Goal: Information Seeking & Learning: Understand process/instructions

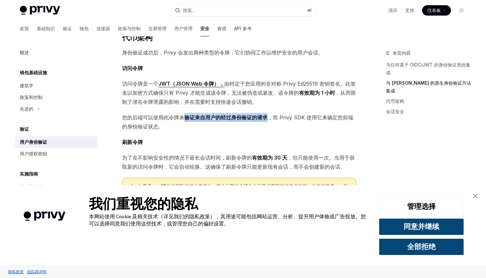
scroll to position [326, 0]
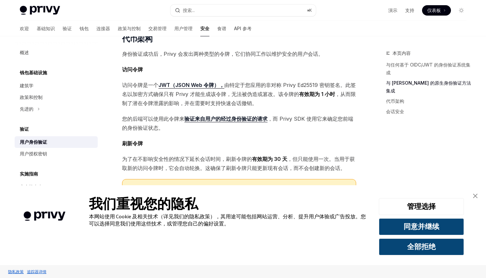
click at [313, 139] on span "刷新令牌" at bounding box center [239, 143] width 234 height 9
click at [297, 116] on font "，而 Privy SDK 使用它来确定您前端的身份验证状态。" at bounding box center [237, 124] width 231 height 16
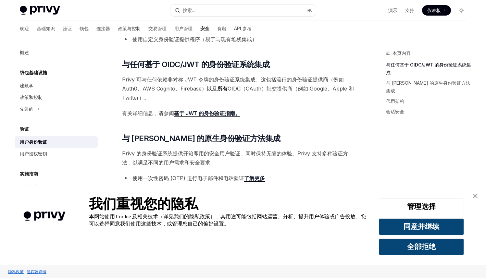
scroll to position [0, 0]
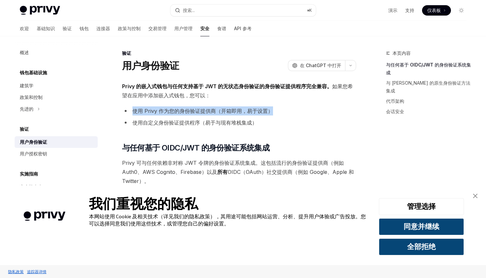
drag, startPoint x: 133, startPoint y: 111, endPoint x: 286, endPoint y: 110, distance: 153.6
click at [286, 110] on li "使用 Privy 作为您的身份验证提供商（开箱即用，易于设置）" at bounding box center [239, 111] width 234 height 9
click at [308, 120] on li "使用自定义身份验证提供程序（易于与现有堆栈集成）" at bounding box center [239, 122] width 234 height 9
drag, startPoint x: 278, startPoint y: 112, endPoint x: 135, endPoint y: 112, distance: 143.6
click at [135, 112] on li "使用 Privy 作为您的身份验证提供商（开箱即用，易于设置）" at bounding box center [239, 111] width 234 height 9
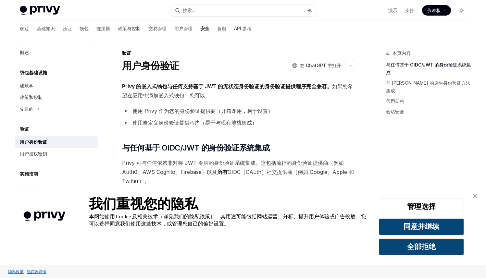
click at [138, 123] on font "使用自定义身份验证提供程序（易于与现有堆栈集成）" at bounding box center [195, 123] width 125 height 6
drag, startPoint x: 132, startPoint y: 124, endPoint x: 311, endPoint y: 131, distance: 178.8
click at [284, 125] on li "使用自定义身份验证提供程序（易于与现有堆栈集成）" at bounding box center [239, 122] width 234 height 9
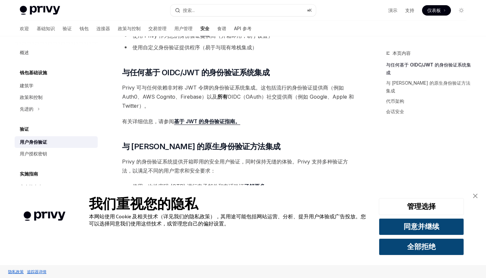
scroll to position [95, 0]
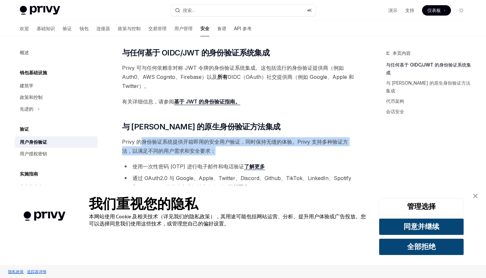
drag, startPoint x: 144, startPoint y: 142, endPoint x: 354, endPoint y: 147, distance: 210.5
click at [354, 147] on span "Privy 的身份验证系统提供开箱即用的安全用户验证，同时保持无缝的体验。Privy 支持多种验证方法，以满足不同的用户需求和安全要求：" at bounding box center [239, 146] width 234 height 18
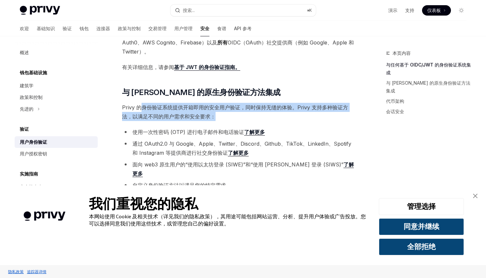
scroll to position [137, 0]
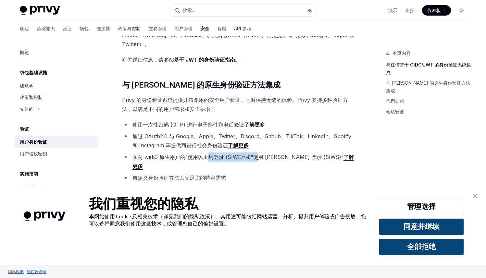
drag, startPoint x: 209, startPoint y: 159, endPoint x: 270, endPoint y: 158, distance: 60.1
click at [255, 159] on font "面向 web3 原生用户的“使用以太坊登录 (SIWE)”和“使用 [PERSON_NAME] 登录 (SIWS)”" at bounding box center [238, 157] width 211 height 6
click at [270, 158] on font "面向 web3 原生用户的“使用以太坊登录 (SIWE)”和“使用 [PERSON_NAME] 登录 (SIWS)”" at bounding box center [238, 157] width 211 height 6
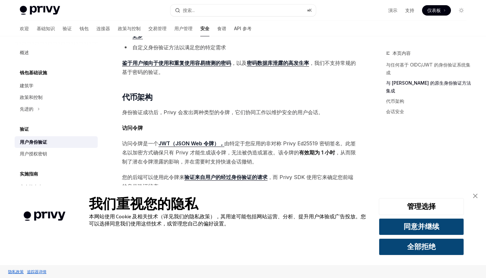
scroll to position [283, 0]
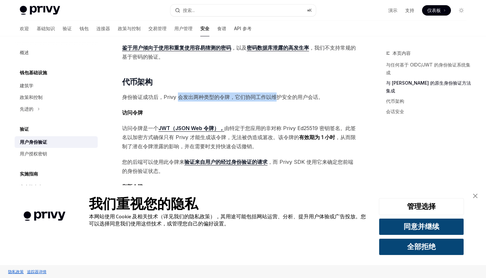
drag, startPoint x: 178, startPoint y: 87, endPoint x: 277, endPoint y: 87, distance: 98.7
click at [277, 94] on font "身份验证成功后，Privy 会发出两种类型的令牌，它们协同工作以维护安全的用户会话。" at bounding box center [222, 97] width 201 height 6
click at [295, 93] on div "Privy 的嵌入式钱包与任何支持基于 JWT 的无状态身份验证的身份验证提供程序完全兼容。 如果您希望在应用中添加嵌入式钱包，您可以： 使用 Privy 作…" at bounding box center [239, 76] width 234 height 555
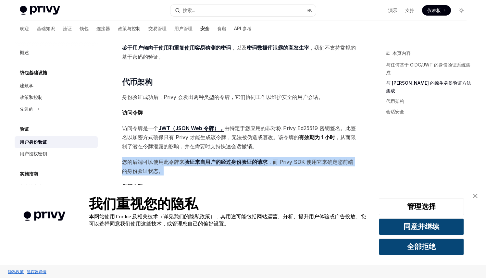
drag, startPoint x: 120, startPoint y: 149, endPoint x: 307, endPoint y: 161, distance: 186.5
click at [307, 161] on div "验证 用户身份验证 OpenAI 在 ChatGPT 中打开 OpenAI 在 ChatGPT 中打开 Privy 的嵌入式钱包与任何支持基于 JWT 的无状…" at bounding box center [178, 112] width 359 height 692
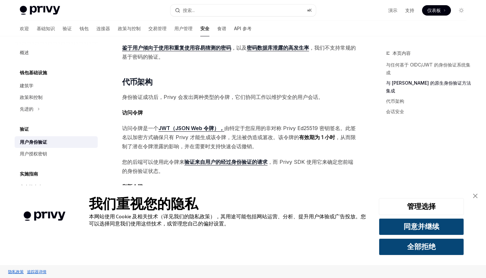
click at [272, 170] on div "Privy 的嵌入式钱包与任何支持基于 JWT 的无状态身份验证的身份验证提供程序完全兼容。 如果您希望在应用中添加嵌入式钱包，您可以： 使用 Privy 作…" at bounding box center [239, 76] width 234 height 555
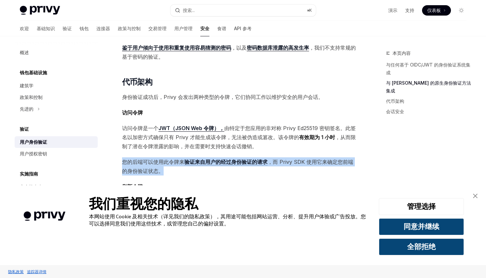
drag, startPoint x: 178, startPoint y: 165, endPoint x: 119, endPoint y: 150, distance: 61.5
click at [119, 150] on div "验证 用户身份验证 OpenAI 在 ChatGPT 中打开 OpenAI 在 ChatGPT 中打开 Privy 的嵌入式钱包与任何支持基于 JWT 的无状…" at bounding box center [178, 112] width 359 height 692
click at [176, 160] on span "您的后端可以使用此令牌来 验证来自用户的经过身份验证的请求 ，而 Privy SDK 使用它来确定您前端的身份验证状态。" at bounding box center [239, 167] width 234 height 18
drag, startPoint x: 175, startPoint y: 162, endPoint x: 122, endPoint y: 150, distance: 54.4
click at [122, 158] on span "您的后端可以使用此令牌来 验证来自用户的经过身份验证的请求 ，而 Privy SDK 使用它来确定您前端的身份验证状态。" at bounding box center [239, 167] width 234 height 18
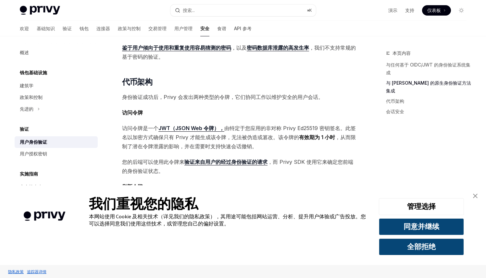
click at [169, 166] on span "您的后端可以使用此令牌来 验证来自用户的经过身份验证的请求 ，而 Privy SDK 使用它来确定您前端的身份验证状态。" at bounding box center [239, 167] width 234 height 18
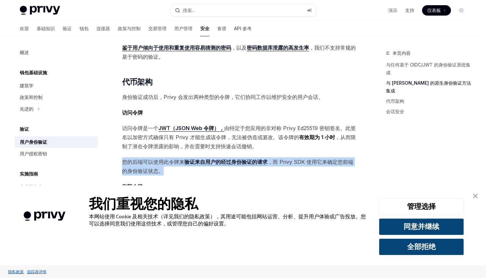
drag, startPoint x: 176, startPoint y: 161, endPoint x: 114, endPoint y: 152, distance: 62.2
click at [114, 152] on div "验证 用户身份验证 OpenAI 在 ChatGPT 中打开 OpenAI 在 ChatGPT 中打开 Privy 的嵌入式钱包与任何支持基于 JWT 的无状…" at bounding box center [178, 112] width 359 height 692
click at [177, 164] on span "您的后端可以使用此令牌来 验证来自用户的经过身份验证的请求 ，而 Privy SDK 使用它来确定您前端的身份验证状态。" at bounding box center [239, 167] width 234 height 18
drag, startPoint x: 178, startPoint y: 164, endPoint x: 128, endPoint y: 150, distance: 51.6
click at [128, 158] on span "您的后端可以使用此令牌来 验证来自用户的经过身份验证的请求 ，而 Privy SDK 使用它来确定您前端的身份验证状态。" at bounding box center [239, 167] width 234 height 18
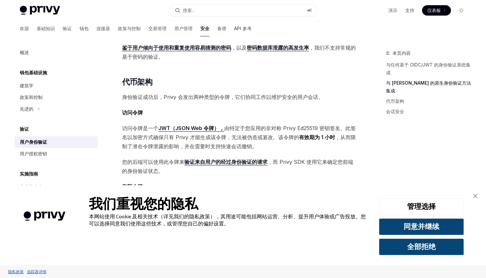
click at [179, 168] on div "Privy 的嵌入式钱包与任何支持基于 JWT 的无状态身份验证的身份验证提供程序完全兼容。 如果您希望在应用中添加嵌入式钱包，您可以： 使用 Privy 作…" at bounding box center [239, 76] width 234 height 555
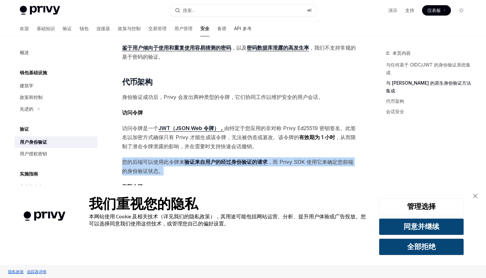
drag, startPoint x: 174, startPoint y: 165, endPoint x: 122, endPoint y: 151, distance: 54.5
click at [122, 158] on span "您的后端可以使用此令牌来 验证来自用户的经过身份验证的请求 ，而 Privy SDK 使用它来确定您前端的身份验证状态。" at bounding box center [239, 167] width 234 height 18
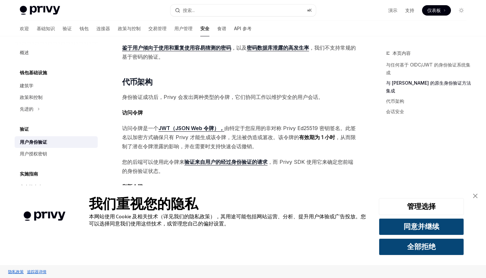
click at [154, 159] on font "，而 Privy SDK 使用它来确定您前端的身份验证状态。" at bounding box center [237, 167] width 231 height 16
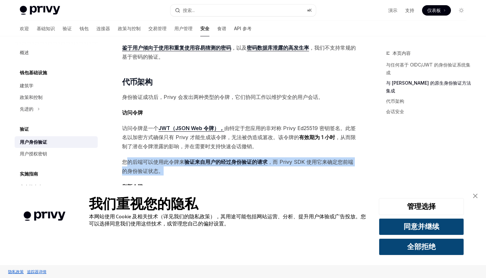
drag, startPoint x: 177, startPoint y: 166, endPoint x: 126, endPoint y: 153, distance: 51.9
click at [126, 158] on span "您的后端可以使用此令牌来 验证来自用户的经过身份验证的请求 ，而 Privy SDK 使用它来确定您前端的身份验证状态。" at bounding box center [239, 167] width 234 height 18
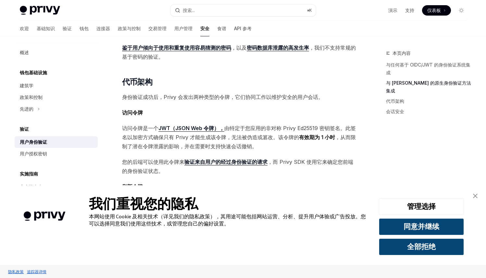
click at [183, 169] on div "Privy 的嵌入式钱包与任何支持基于 JWT 的无状态身份验证的身份验证提供程序完全兼容。 如果您希望在应用中添加嵌入式钱包，您可以： 使用 Privy 作…" at bounding box center [239, 76] width 234 height 555
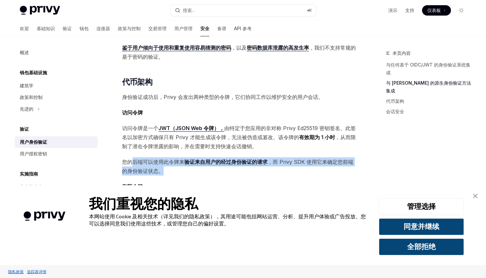
drag, startPoint x: 178, startPoint y: 164, endPoint x: 171, endPoint y: 165, distance: 7.5
click at [131, 158] on span "您的后端可以使用此令牌来 验证来自用户的经过身份验证的请求 ，而 Privy SDK 使用它来确定您前端的身份验证状态。" at bounding box center [239, 167] width 234 height 18
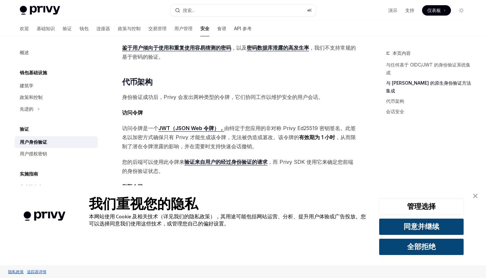
click at [178, 167] on div "Privy 的嵌入式钱包与任何支持基于 JWT 的无状态身份验证的身份验证提供程序完全兼容。 如果您希望在应用中添加嵌入式钱包，您可以： 使用 Privy 作…" at bounding box center [239, 76] width 234 height 555
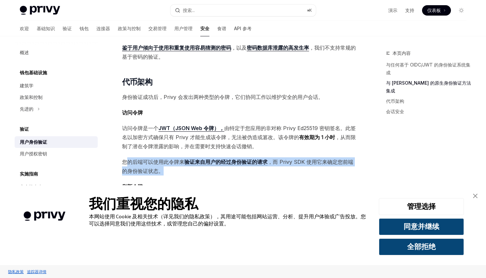
drag, startPoint x: 172, startPoint y: 163, endPoint x: 125, endPoint y: 151, distance: 49.3
click at [125, 158] on span "您的后端可以使用此令牌来 验证来自用户的经过身份验证的请求 ，而 Privy SDK 使用它来确定您前端的身份验证状态。" at bounding box center [239, 167] width 234 height 18
click at [135, 158] on span "您的后端可以使用此令牌来 验证来自用户的经过身份验证的请求 ，而 Privy SDK 使用它来确定您前端的身份验证状态。" at bounding box center [239, 167] width 234 height 18
drag, startPoint x: 133, startPoint y: 153, endPoint x: 160, endPoint y: 162, distance: 28.9
click at [149, 158] on span "您的后端可以使用此令牌来 验证来自用户的经过身份验证的请求 ，而 Privy SDK 使用它来确定您前端的身份验证状态。" at bounding box center [239, 167] width 234 height 18
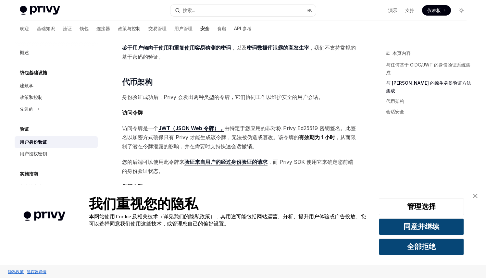
click at [172, 165] on span "您的后端可以使用此令牌来 验证来自用户的经过身份验证的请求 ，而 Privy SDK 使用它来确定您前端的身份验证状态。" at bounding box center [239, 167] width 234 height 18
drag, startPoint x: 172, startPoint y: 165, endPoint x: 141, endPoint y: 158, distance: 31.9
click at [141, 158] on span "您的后端可以使用此令牌来 验证来自用户的经过身份验证的请求 ，而 Privy SDK 使用它来确定您前端的身份验证状态。" at bounding box center [239, 167] width 234 height 18
click at [138, 158] on span "您的后端可以使用此令牌来 验证来自用户的经过身份验证的请求 ，而 Privy SDK 使用它来确定您前端的身份验证状态。" at bounding box center [239, 167] width 234 height 18
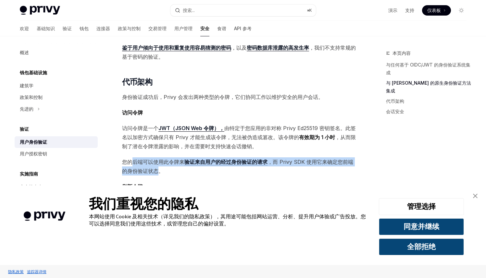
drag, startPoint x: 134, startPoint y: 152, endPoint x: 171, endPoint y: 164, distance: 39.4
click at [156, 160] on span "您的后端可以使用此令牌来 验证来自用户的经过身份验证的请求 ，而 Privy SDK 使用它来确定您前端的身份验证状态。" at bounding box center [239, 167] width 234 height 18
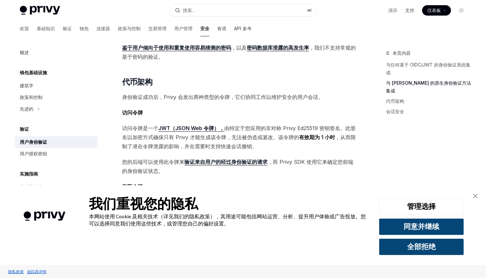
click at [171, 164] on span "您的后端可以使用此令牌来 验证来自用户的经过身份验证的请求 ，而 Privy SDK 使用它来确定您前端的身份验证状态。" at bounding box center [239, 167] width 234 height 18
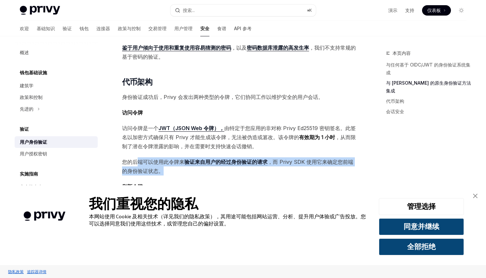
drag, startPoint x: 175, startPoint y: 166, endPoint x: 135, endPoint y: 158, distance: 40.2
click at [138, 158] on span "您的后端可以使用此令牌来 验证来自用户的经过身份验证的请求 ，而 Privy SDK 使用它来确定您前端的身份验证状态。" at bounding box center [239, 167] width 234 height 18
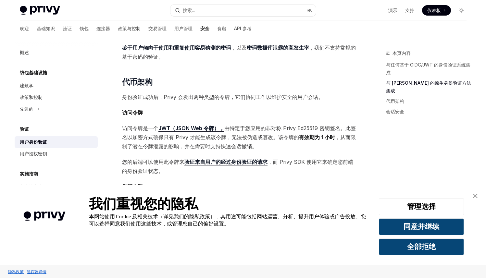
click at [134, 158] on span "您的后端可以使用此令牌来 验证来自用户的经过身份验证的请求 ，而 Privy SDK 使用它来确定您前端的身份验证状态。" at bounding box center [239, 167] width 234 height 18
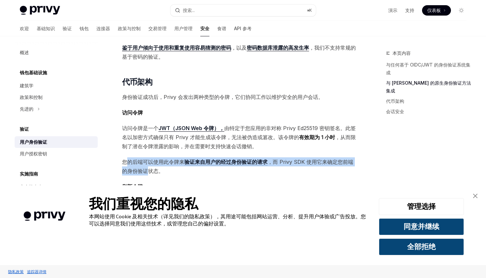
drag, startPoint x: 129, startPoint y: 153, endPoint x: 167, endPoint y: 169, distance: 40.6
click at [150, 164] on span "您的后端可以使用此令牌来 验证来自用户的经过身份验证的请求 ，而 Privy SDK 使用它来确定您前端的身份验证状态。" at bounding box center [239, 167] width 234 height 18
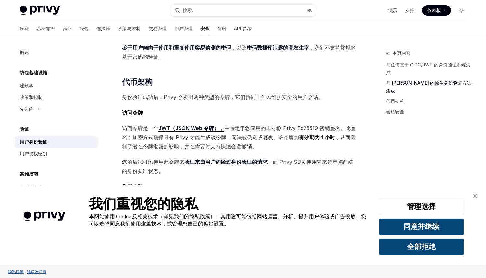
click at [167, 169] on div "Privy 的嵌入式钱包与任何支持基于 JWT 的无状态身份验证的身份验证提供程序完全兼容。 如果您希望在应用中添加嵌入式钱包，您可以： 使用 Privy 作…" at bounding box center [239, 76] width 234 height 555
drag, startPoint x: 169, startPoint y: 164, endPoint x: 135, endPoint y: 158, distance: 33.7
click at [135, 158] on span "您的后端可以使用此令牌来 验证来自用户的经过身份验证的请求 ，而 Privy SDK 使用它来确定您前端的身份验证状态。" at bounding box center [239, 167] width 234 height 18
click at [128, 159] on font "您的后端可以使用此令牌来" at bounding box center [153, 162] width 62 height 6
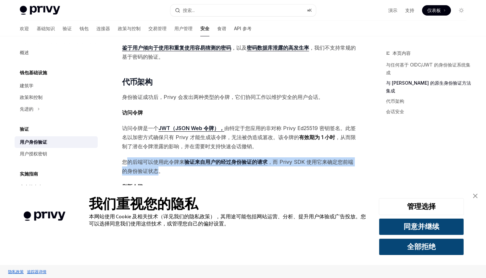
drag, startPoint x: 125, startPoint y: 152, endPoint x: 167, endPoint y: 167, distance: 43.9
click at [159, 164] on span "您的后端可以使用此令牌来 验证来自用户的经过身份验证的请求 ，而 Privy SDK 使用它来确定您前端的身份验证状态。" at bounding box center [239, 167] width 234 height 18
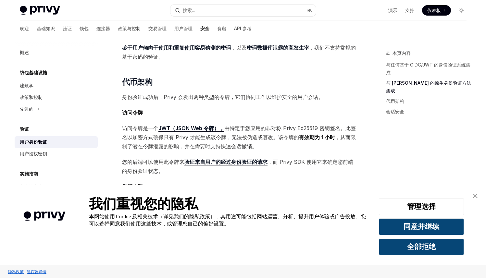
drag, startPoint x: 173, startPoint y: 169, endPoint x: 168, endPoint y: 164, distance: 7.4
click at [173, 169] on div "Privy 的嵌入式钱包与任何支持基于 JWT 的无状态身份验证的身份验证提供程序完全兼容。 如果您希望在应用中添加嵌入式钱包，您可以： 使用 Privy 作…" at bounding box center [239, 76] width 234 height 555
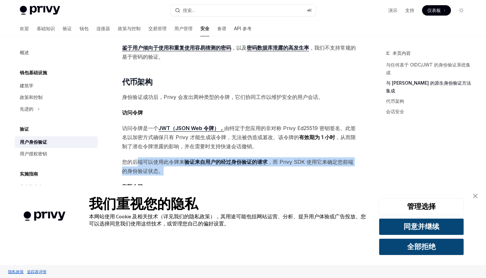
drag, startPoint x: 167, startPoint y: 163, endPoint x: 136, endPoint y: 155, distance: 32.1
click at [136, 158] on span "您的后端可以使用此令牌来 验证来自用户的经过身份验证的请求 ，而 Privy SDK 使用它来确定您前端的身份验证状态。" at bounding box center [239, 167] width 234 height 18
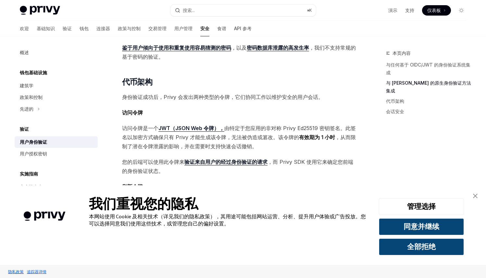
click at [135, 159] on font "您的后端可以使用此令牌来" at bounding box center [153, 162] width 62 height 6
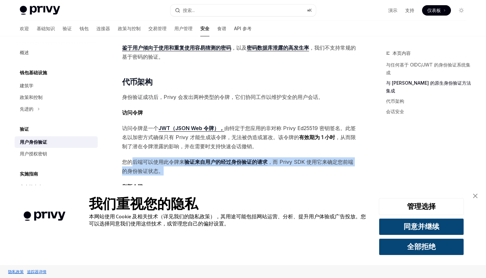
drag, startPoint x: 134, startPoint y: 152, endPoint x: 170, endPoint y: 170, distance: 39.8
click at [170, 170] on div "Privy 的嵌入式钱包与任何支持基于 JWT 的无状态身份验证的身份验证提供程序完全兼容。 如果您希望在应用中添加嵌入式钱包，您可以： 使用 Privy 作…" at bounding box center [239, 76] width 234 height 555
click at [170, 168] on div "Privy 的嵌入式钱包与任何支持基于 JWT 的无状态身份验证的身份验证提供程序完全兼容。 如果您希望在应用中添加嵌入式钱包，您可以： 使用 Privy 作…" at bounding box center [239, 76] width 234 height 555
drag, startPoint x: 128, startPoint y: 149, endPoint x: 160, endPoint y: 162, distance: 34.3
click at [157, 162] on span "您的后端可以使用此令牌来 验证来自用户的经过身份验证的请求 ，而 Privy SDK 使用它来确定您前端的身份验证状态。" at bounding box center [239, 167] width 234 height 18
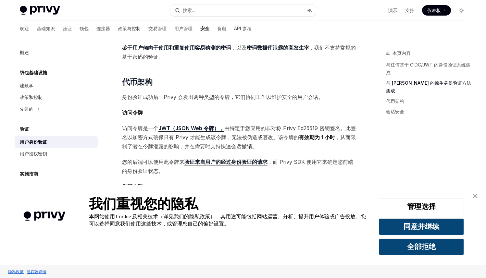
click at [162, 163] on font "，而 Privy SDK 使用它来确定您前端的身份验证状态。" at bounding box center [237, 167] width 231 height 16
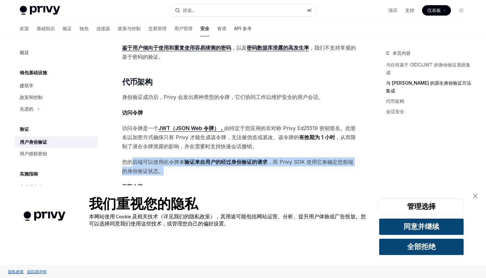
drag, startPoint x: 170, startPoint y: 163, endPoint x: 132, endPoint y: 154, distance: 38.8
click at [132, 158] on span "您的后端可以使用此令牌来 验证来自用户的经过身份验证的请求 ，而 Privy SDK 使用它来确定您前端的身份验证状态。" at bounding box center [239, 167] width 234 height 18
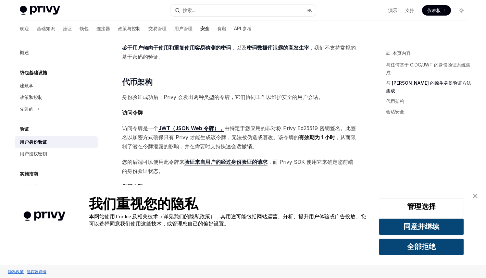
click at [124, 159] on font "您的后端可以使用此令牌来" at bounding box center [153, 162] width 62 height 6
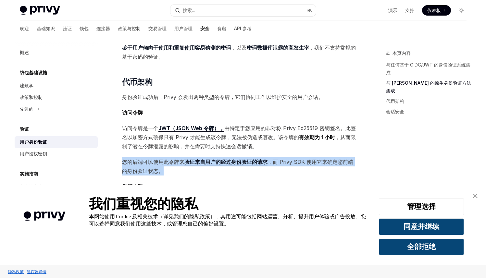
drag, startPoint x: 123, startPoint y: 152, endPoint x: 183, endPoint y: 167, distance: 61.6
click at [163, 163] on span "您的后端可以使用此令牌来 验证来自用户的经过身份验证的请求 ，而 Privy SDK 使用它来确定您前端的身份验证状态。" at bounding box center [239, 167] width 234 height 18
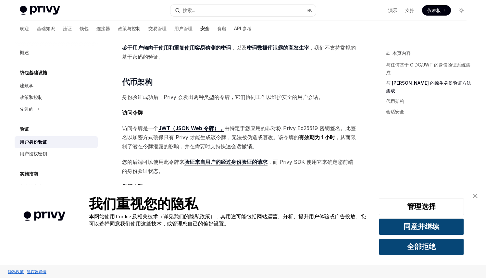
click at [184, 167] on div "Privy 的嵌入式钱包与任何支持基于 JWT 的无状态身份验证的身份验证提供程序完全兼容。 如果您希望在应用中添加嵌入式钱包，您可以： 使用 Privy 作…" at bounding box center [239, 76] width 234 height 555
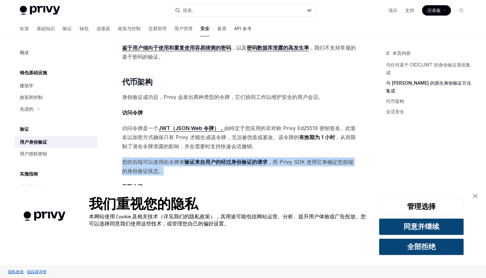
drag, startPoint x: 174, startPoint y: 163, endPoint x: 124, endPoint y: 151, distance: 51.4
click at [124, 158] on span "您的后端可以使用此令牌来 验证来自用户的经过身份验证的请求 ，而 Privy SDK 使用它来确定您前端的身份验证状态。" at bounding box center [239, 167] width 234 height 18
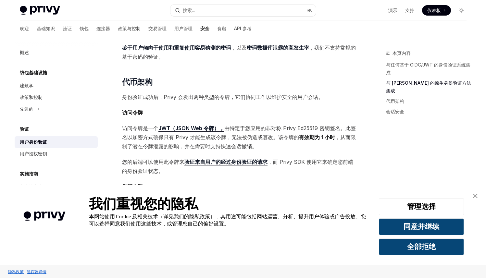
click at [114, 152] on div "验证 用户身份验证 OpenAI 在 ChatGPT 中打开 OpenAI 在 ChatGPT 中打开 Privy 的嵌入式钱包与任何支持基于 JWT 的无状…" at bounding box center [178, 112] width 359 height 692
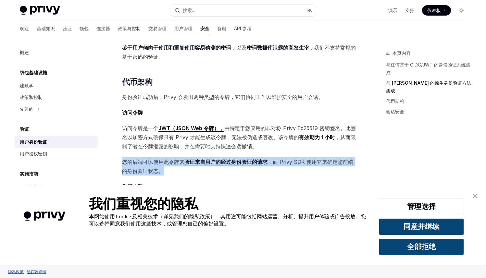
drag, startPoint x: 138, startPoint y: 156, endPoint x: 179, endPoint y: 165, distance: 41.8
click at [179, 165] on div "验证 用户身份验证 OpenAI 在 ChatGPT 中打开 OpenAI 在 ChatGPT 中打开 Privy 的嵌入式钱包与任何支持基于 JWT 的无状…" at bounding box center [178, 112] width 359 height 692
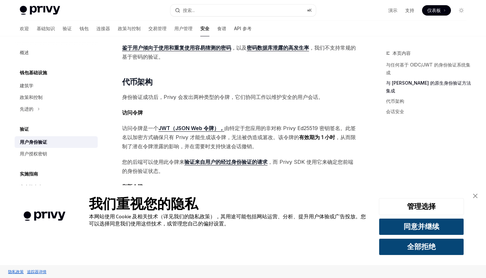
drag, startPoint x: 193, startPoint y: 168, endPoint x: 173, endPoint y: 164, distance: 20.2
click at [193, 168] on div "Privy 的嵌入式钱包与任何支持基于 JWT 的无状态身份验证的身份验证提供程序完全兼容。 如果您希望在应用中添加嵌入式钱包，您可以： 使用 Privy 作…" at bounding box center [239, 76] width 234 height 555
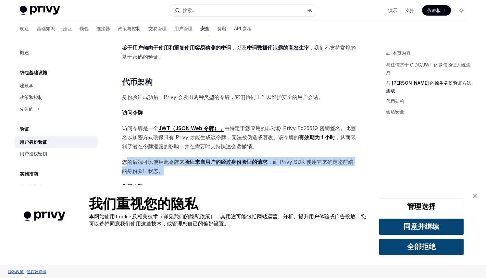
drag, startPoint x: 171, startPoint y: 164, endPoint x: 128, endPoint y: 156, distance: 44.1
click at [128, 158] on span "您的后端可以使用此令牌来 验证来自用户的经过身份验证的请求 ，而 Privy SDK 使用它来确定您前端的身份验证状态。" at bounding box center [239, 167] width 234 height 18
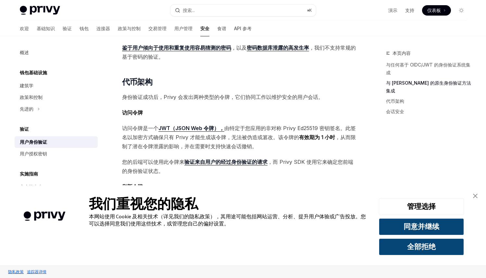
click at [118, 155] on div "验证 用户身份验证 OpenAI 在 ChatGPT 中打开 OpenAI 在 ChatGPT 中打开 Privy 的嵌入式钱包与任何支持基于 JWT 的无状…" at bounding box center [178, 112] width 359 height 692
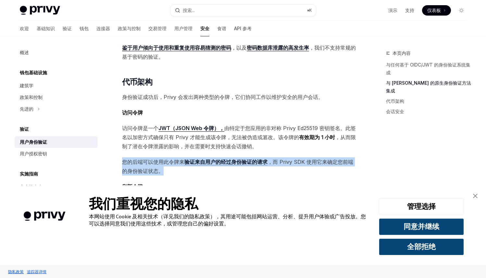
drag, startPoint x: 118, startPoint y: 152, endPoint x: 174, endPoint y: 163, distance: 57.6
click at [174, 163] on div "验证 用户身份验证 OpenAI 在 ChatGPT 中打开 OpenAI 在 ChatGPT 中打开 Privy 的嵌入式钱包与任何支持基于 JWT 的无状…" at bounding box center [178, 112] width 359 height 692
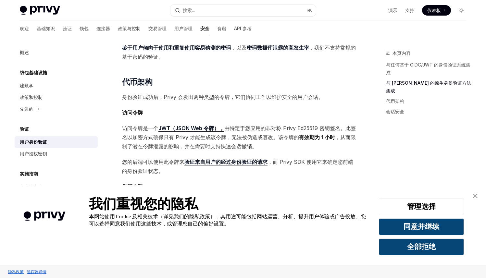
drag, startPoint x: 194, startPoint y: 169, endPoint x: 166, endPoint y: 164, distance: 28.4
click at [194, 169] on div "Privy 的嵌入式钱包与任何支持基于 JWT 的无状态身份验证的身份验证提供程序完全兼容。 如果您希望在应用中添加嵌入式钱包，您可以： 使用 Privy 作…" at bounding box center [239, 76] width 234 height 555
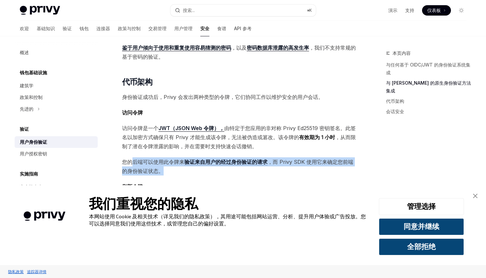
drag, startPoint x: 165, startPoint y: 163, endPoint x: 133, endPoint y: 155, distance: 33.1
click at [133, 158] on span "您的后端可以使用此令牌来 验证来自用户的经过身份验证的请求 ，而 Privy SDK 使用它来确定您前端的身份验证状态。" at bounding box center [239, 167] width 234 height 18
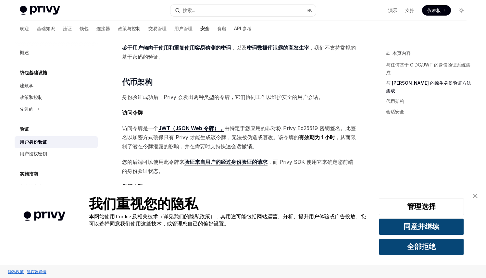
click at [121, 151] on div "验证 用户身份验证 OpenAI 在 ChatGPT 中打开 OpenAI 在 ChatGPT 中打开 Privy 的嵌入式钱包与任何支持基于 JWT 的无状…" at bounding box center [178, 112] width 359 height 692
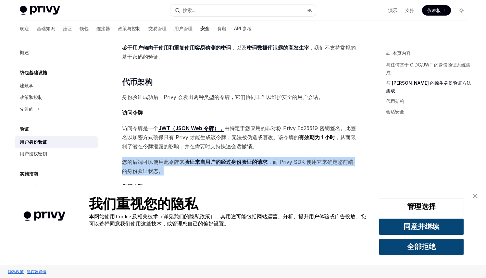
drag, startPoint x: 132, startPoint y: 156, endPoint x: 191, endPoint y: 169, distance: 60.4
click at [172, 164] on span "您的后端可以使用此令牌来 验证来自用户的经过身份验证的请求 ，而 Privy SDK 使用它来确定您前端的身份验证状态。" at bounding box center [239, 167] width 234 height 18
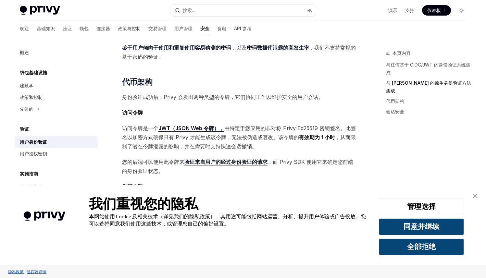
click at [191, 169] on div "Privy 的嵌入式钱包与任何支持基于 JWT 的无状态身份验证的身份验证提供程序完全兼容。 如果您希望在应用中添加嵌入式钱包，您可以： 使用 Privy 作…" at bounding box center [239, 76] width 234 height 555
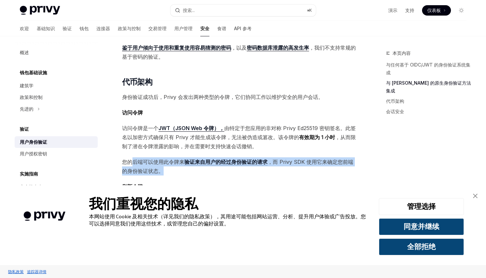
drag
click at [133, 158] on span "您的后端可以使用此令牌来 验证来自用户的经过身份验证的请求 ，而 Privy SDK 使用它来确定您前端的身份验证状态。" at bounding box center [239, 167] width 234 height 18
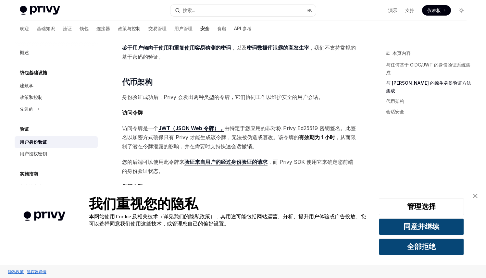
click at [119, 153] on div "验证 用户身份验证 OpenAI 在 ChatGPT 中打开 OpenAI 在 ChatGPT 中打开 Privy 的嵌入式钱包与任何支持基于 JWT 的无状…" at bounding box center [178, 112] width 359 height 692
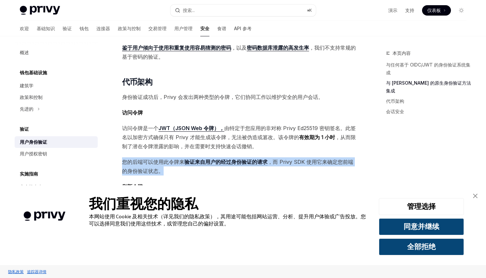
click at [186, 170] on div "Privy 的嵌入式钱包与任何支持基于 JWT 的无状态身份验证的身份验证提供程序完全兼容。 如果您希望在应用中添加嵌入式钱包，您可以： 使用 Privy 作…" at bounding box center [239, 76] width 234 height 555
click at [191, 172] on div "Privy 的嵌入式钱包与任何支持基于 JWT 的无状态身份验证的身份验证提供程序完全兼容。 如果您希望在应用中添加嵌入式钱包，您可以： 使用 Privy 作…" at bounding box center [239, 76] width 234 height 555
click at [129, 158] on span "您的后端可以使用此令牌来 验证来自用户的经过身份验证的请求 ，而 Privy SDK 使用它来确定您前端的身份验证状态。" at bounding box center [239, 167] width 234 height 18
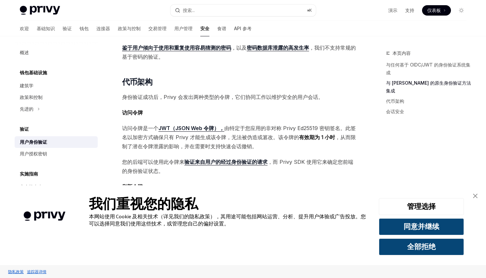
click at [124, 159] on font "您的后端可以使用此令牌来" at bounding box center [153, 162] width 62 height 6
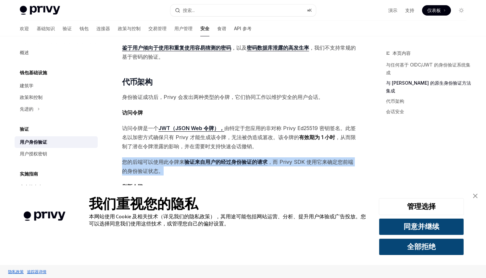
click at [169, 161] on span "您的后端可以使用此令牌来 验证来自用户的经过身份验证的请求 ，而 Privy SDK 使用它来确定您前端的身份验证状态。" at bounding box center [239, 167] width 234 height 18
click at [184, 165] on span "您的后端可以使用此令牌来 验证来自用户的经过身份验证的请求 ，而 Privy SDK 使用它来确定您前端的身份验证状态。" at bounding box center [239, 167] width 234 height 18
click at [141, 158] on span "您的后端可以使用此令牌来 验证来自用户的经过身份验证的请求 ，而 Privy SDK 使用它来确定您前端的身份验证状态。" at bounding box center [239, 167] width 234 height 18
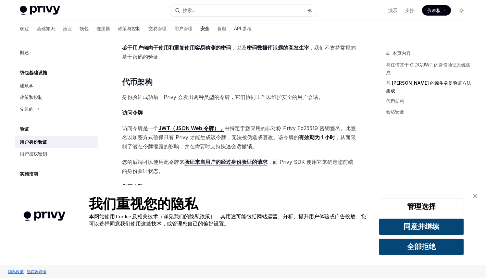
click at [130, 159] on font "您的后端可以使用此令牌来" at bounding box center [153, 162] width 62 height 6
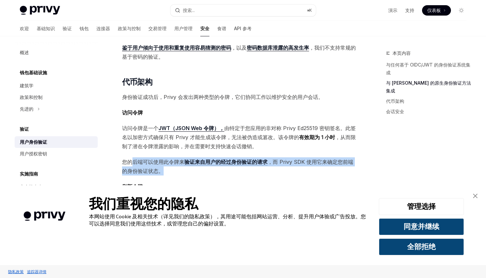
click at [161, 162] on span "您的后端可以使用此令牌来 验证来自用户的经过身份验证的请求 ，而 Privy SDK 使用它来确定您前端的身份验证状态。" at bounding box center [239, 167] width 234 height 18
click at [176, 168] on div "Privy 的嵌入式钱包与任何支持基于 JWT 的无状态身份验证的身份验证提供程序完全兼容。 如果您希望在应用中添加嵌入式钱包，您可以： 使用 Privy 作…" at bounding box center [239, 76] width 234 height 555
click at [140, 158] on span "您的后端可以使用此令牌来 验证来自用户的经过身份验证的请求 ，而 Privy SDK 使用它来确定您前端的身份验证状态。" at bounding box center [239, 167] width 234 height 18
click at [137, 159] on font "您的后端可以使用此令牌来" at bounding box center [153, 162] width 62 height 6
click at [158, 165] on span "您的后端可以使用此令牌来 验证来自用户的经过身份验证的请求 ，而 Privy SDK 使用它来确定您前端的身份验证状态。" at bounding box center [239, 167] width 234 height 18
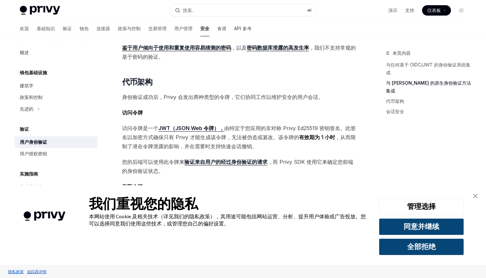
click at [172, 166] on span "您的后端可以使用此令牌来 验证来自用户的经过身份验证的请求 ，而 Privy SDK 使用它来确定您前端的身份验证状态。" at bounding box center [239, 167] width 234 height 18
click at [146, 158] on span "您的后端可以使用此令牌来 验证来自用户的经过身份验证的请求 ，而 Privy SDK 使用它来确定您前端的身份验证状态。" at bounding box center [239, 167] width 234 height 18
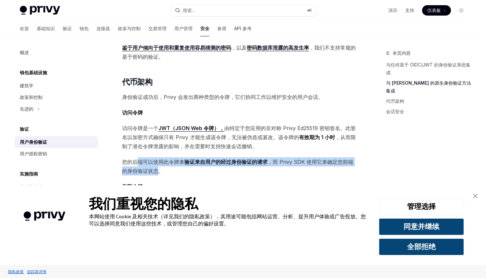
click at [162, 166] on span "您的后端可以使用此令牌来 验证来自用户的经过身份验证的请求 ，而 Privy SDK 使用它来确定您前端的身份验证状态。" at bounding box center [239, 167] width 234 height 18
click at [176, 166] on span "您的后端可以使用此令牌来 验证来自用户的经过身份验证的请求 ，而 Privy SDK 使用它来确定您前端的身份验证状态。" at bounding box center [239, 167] width 234 height 18
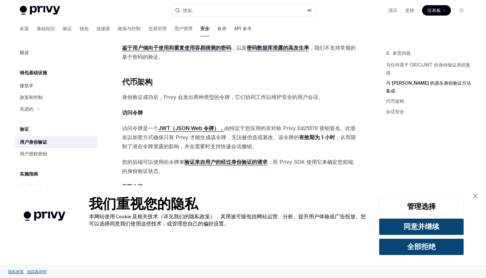
click at [178, 163] on span "您的后端可以使用此令牌来 验证来自用户的经过身份验证的请求 ，而 Privy SDK 使用它来确定您前端的身份验证状态。" at bounding box center [239, 167] width 234 height 18
click at [170, 164] on span "您的后端可以使用此令牌来 验证来自用户的经过身份验证的请求 ，而 Privy SDK 使用它来确定您前端的身份验证状态。" at bounding box center [239, 167] width 234 height 18
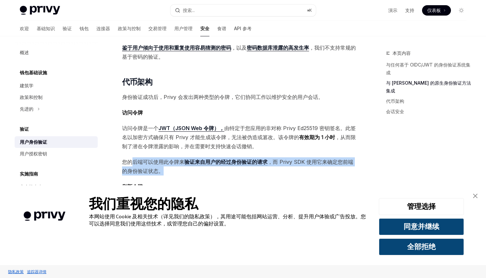
click at [133, 158] on span "您的后端可以使用此令牌来 验证来自用户的经过身份验证的请求 ，而 Privy SDK 使用它来确定您前端的身份验证状态。" at bounding box center [239, 167] width 234 height 18
click at [130, 159] on font "您的后端可以使用此令牌来" at bounding box center [153, 162] width 62 height 6
click at [146, 159] on span "您的后端可以使用此令牌来 验证来自用户的经过身份验证的请求 ，而 Privy SDK 使用它来确定您前端的身份验证状态。" at bounding box center [239, 167] width 234 height 18
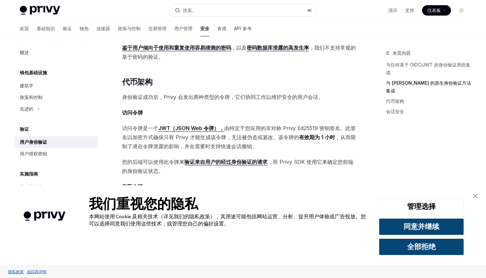
click at [174, 161] on span "您的后端可以使用此令牌来 验证来自用户的经过身份验证的请求 ，而 Privy SDK 使用它来确定您前端的身份验证状态。" at bounding box center [239, 167] width 234 height 18
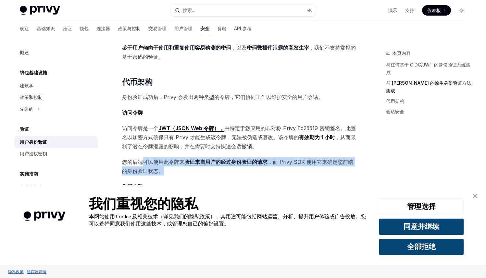
click at [140, 158] on span "您的后端可以使用此令牌来 验证来自用户的经过身份验证的请求 ，而 Privy SDK 使用它来确定您前端的身份验证状态。" at bounding box center [239, 167] width 234 height 18
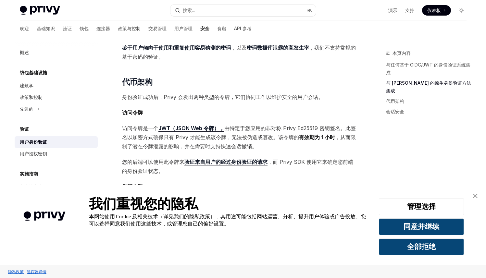
click at [134, 147] on div "Privy 的嵌入式钱包与任何支持基于 JWT 的无状态身份验证的身份验证提供程序完全兼容。 如果您希望在应用中添加嵌入式钱包，您可以： 使用 Privy 作…" at bounding box center [239, 76] width 234 height 555
click at [154, 157] on div "Privy 的嵌入式钱包与任何支持基于 JWT 的无状态身份验证的身份验证提供程序完全兼容。 如果您希望在应用中添加嵌入式钱包，您可以： 使用 Privy 作…" at bounding box center [239, 76] width 234 height 555
click at [168, 164] on span "您的后端可以使用此令牌来 验证来自用户的经过身份验证的请求 ，而 Privy SDK 使用它来确定您前端的身份验证状态。" at bounding box center [239, 167] width 234 height 18
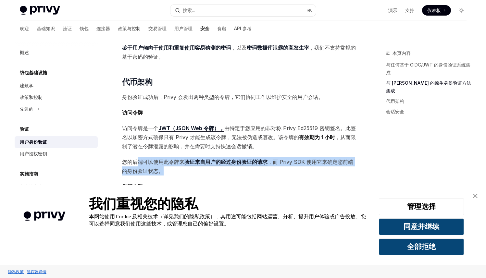
click at [136, 151] on div "Privy 的嵌入式钱包与任何支持基于 JWT 的无状态身份验证的身份验证提供程序完全兼容。 如果您希望在应用中添加嵌入式钱包，您可以： 使用 Privy 作…" at bounding box center [239, 76] width 234 height 555
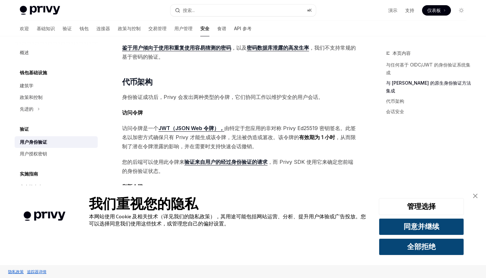
click at [134, 159] on font "您的后端可以使用此令牌来" at bounding box center [153, 162] width 62 height 6
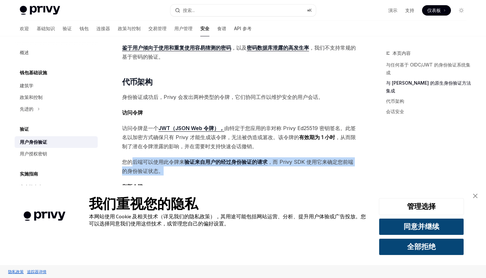
click at [168, 161] on span "您的后端可以使用此令牌来 验证来自用户的经过身份验证的请求 ，而 Privy SDK 使用它来确定您前端的身份验证状态。" at bounding box center [239, 167] width 234 height 18
click at [178, 165] on span "您的后端可以使用此令牌来 验证来自用户的经过身份验证的请求 ，而 Privy SDK 使用它来确定您前端的身份验证状态。" at bounding box center [239, 167] width 234 height 18
click at [140, 158] on span "您的后端可以使用此令牌来 验证来自用户的经过身份验证的请求 ，而 Privy SDK 使用它来确定您前端的身份验证状态。" at bounding box center [239, 167] width 234 height 18
click at [137, 159] on font "您的后端可以使用此令牌来" at bounding box center [153, 162] width 62 height 6
click at [173, 166] on div "Privy 的嵌入式钱包与任何支持基于 JWT 的无状态身份验证的身份验证提供程序完全兼容。 如果您希望在应用中添加嵌入式钱包，您可以： 使用 Privy 作…" at bounding box center [239, 76] width 234 height 555
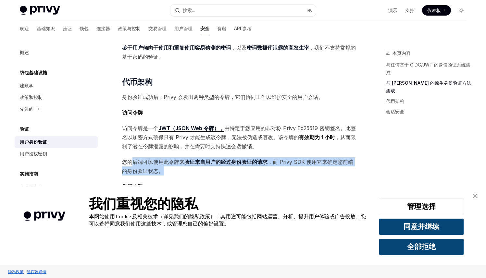
click at [178, 170] on div "Privy 的嵌入式钱包与任何支持基于 JWT 的无状态身份验证的身份验证提供程序完全兼容。 如果您希望在应用中添加嵌入式钱包，您可以： 使用 Privy 作…" at bounding box center [239, 76] width 234 height 555
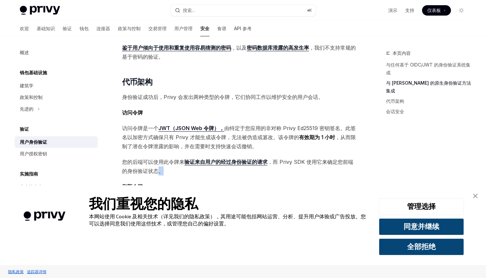
click at [159, 160] on span "您的后端可以使用此令牌来 验证来自用户的经过身份验证的请求 ，而 Privy SDK 使用它来确定您前端的身份验证状态。" at bounding box center [239, 167] width 234 height 18
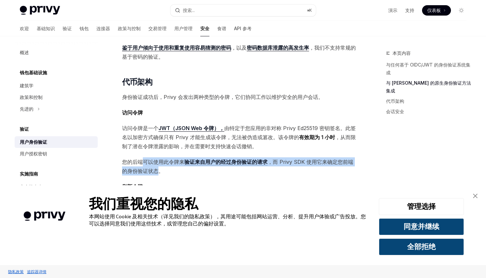
click at [160, 162] on span "您的后端可以使用此令牌来 验证来自用户的经过身份验证的请求 ，而 Privy SDK 使用它来确定您前端的身份验证状态。" at bounding box center [239, 167] width 234 height 18
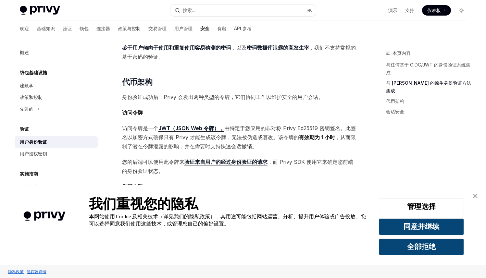
click at [169, 168] on div "Privy 的嵌入式钱包与任何支持基于 JWT 的无状态身份验证的身份验证提供程序完全兼容。 如果您希望在应用中添加嵌入式钱包，您可以： 使用 Privy 作…" at bounding box center [239, 76] width 234 height 555
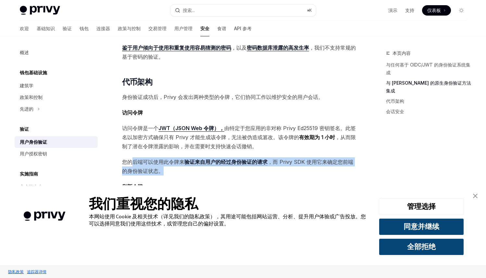
click at [132, 158] on span "您的后端可以使用此令牌来 验证来自用户的经过身份验证的请求 ，而 Privy SDK 使用它来确定您前端的身份验证状态。" at bounding box center [239, 167] width 234 height 18
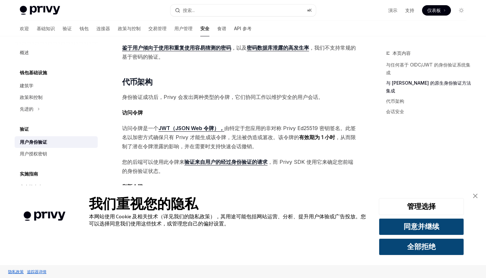
click at [119, 147] on div "验证 用户身份验证 OpenAI 在 ChatGPT 中打开 OpenAI 在 ChatGPT 中打开 Privy 的嵌入式钱包与任何支持基于 JWT 的无状…" at bounding box center [178, 112] width 359 height 692
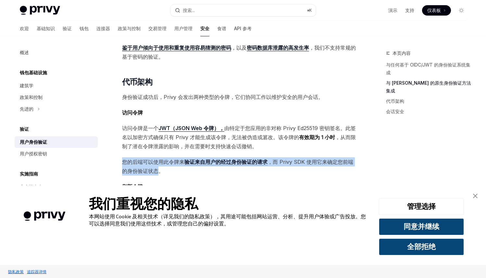
click at [160, 162] on div "验证 用户身份验证 OpenAI 在 ChatGPT 中打开 OpenAI 在 ChatGPT 中打开 Privy 的嵌入式钱包与任何支持基于 JWT 的无状…" at bounding box center [178, 112] width 359 height 692
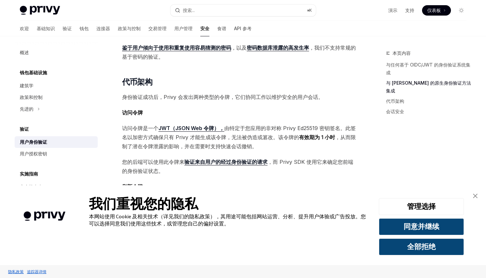
click at [182, 165] on span "您的后端可以使用此令牌来 验证来自用户的经过身份验证的请求 ，而 Privy SDK 使用它来确定您前端的身份验证状态。" at bounding box center [239, 167] width 234 height 18
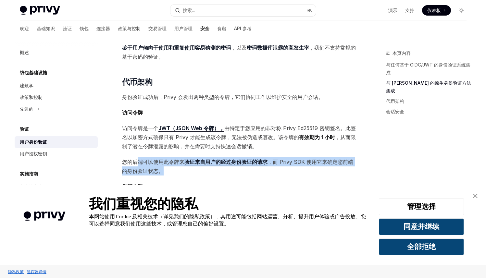
click at [138, 158] on span "您的后端可以使用此令牌来 验证来自用户的经过身份验证的请求 ，而 Privy SDK 使用它来确定您前端的身份验证状态。" at bounding box center [239, 167] width 234 height 18
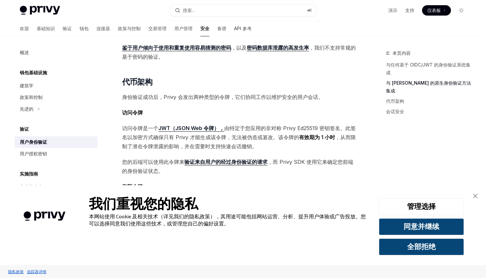
click at [123, 159] on font "您的后端可以使用此令牌来" at bounding box center [153, 162] width 62 height 6
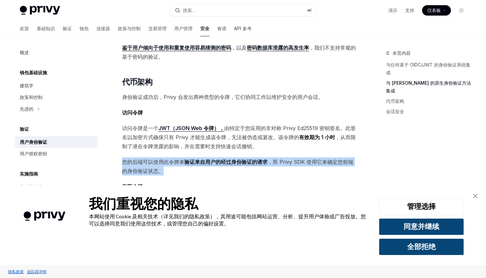
click at [176, 167] on div "验证 用户身份验证 OpenAI 在 ChatGPT 中打开 OpenAI 在 ChatGPT 中打开 Privy 的嵌入式钱包与任何支持基于 JWT 的无状…" at bounding box center [178, 112] width 359 height 692
click at [194, 170] on div "Privy 的嵌入式钱包与任何支持基于 JWT 的无状态身份验证的身份验证提供程序完全兼容。 如果您希望在应用中添加嵌入式钱包，您可以： 使用 Privy 作…" at bounding box center [239, 76] width 234 height 555
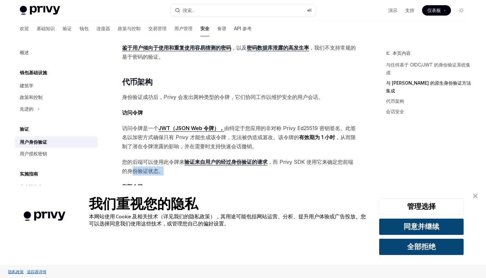
click at [131, 158] on span "您的后端可以使用此令牌来 验证来自用户的经过身份验证的请求 ，而 Privy SDK 使用它来确定您前端的身份验证状态。" at bounding box center [239, 167] width 234 height 18
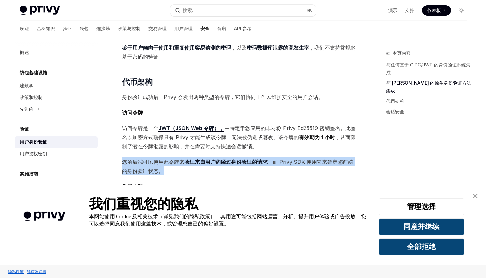
click at [161, 162] on span "您的后端可以使用此令牌来 验证来自用户的经过身份验证的请求 ，而 Privy SDK 使用它来确定您前端的身份验证状态。" at bounding box center [239, 167] width 234 height 18
click at [174, 165] on span "您的后端可以使用此令牌来 验证来自用户的经过身份验证的请求 ，而 Privy SDK 使用它来确定您前端的身份验证状态。" at bounding box center [239, 167] width 234 height 18
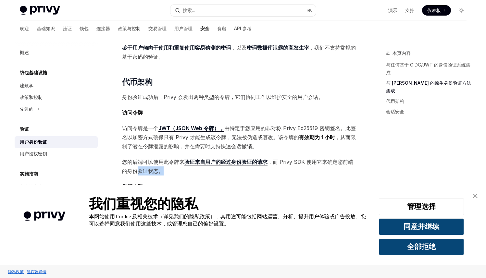
click at [139, 159] on span "您的后端可以使用此令牌来 验证来自用户的经过身份验证的请求 ，而 Privy SDK 使用它来确定您前端的身份验证状态。" at bounding box center [239, 167] width 234 height 18
click at [119, 149] on div "验证 用户身份验证 OpenAI 在 ChatGPT 中打开 OpenAI 在 ChatGPT 中打开 Privy 的嵌入式钱包与任何支持基于 JWT 的无状…" at bounding box center [178, 112] width 359 height 692
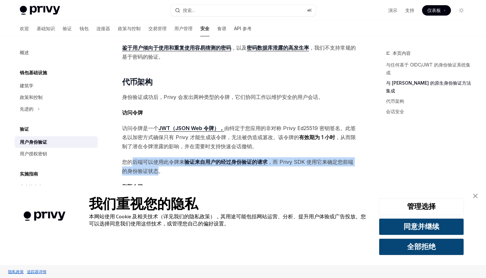
click at [159, 161] on span "您的后端可以使用此令牌来 验证来自用户的经过身份验证的请求 ，而 Privy SDK 使用它来确定您前端的身份验证状态。" at bounding box center [239, 167] width 234 height 18
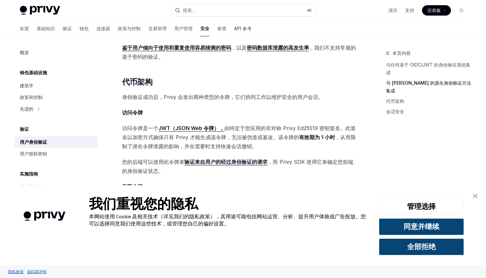
click at [177, 164] on span "您的后端可以使用此令牌来 验证来自用户的经过身份验证的请求 ，而 Privy SDK 使用它来确定您前端的身份验证状态。" at bounding box center [239, 167] width 234 height 18
click at [145, 160] on span "您的后端可以使用此令牌来 验证来自用户的经过身份验证的请求 ，而 Privy SDK 使用它来确定您前端的身份验证状态。" at bounding box center [239, 167] width 234 height 18
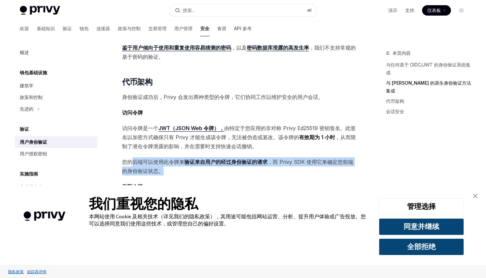
click at [163, 165] on span "您的后端可以使用此令牌来 验证来自用户的经过身份验证的请求 ，而 Privy SDK 使用它来确定您前端的身份验证状态。" at bounding box center [239, 167] width 234 height 18
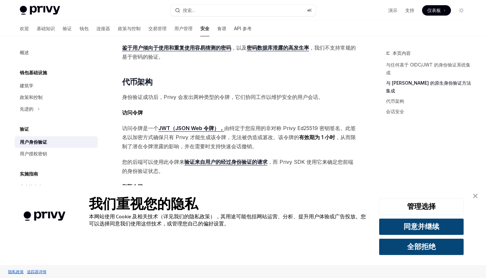
click at [182, 182] on span "刷新令牌" at bounding box center [239, 186] width 234 height 9
click at [163, 162] on span "您的后端可以使用此令牌来 验证来自用户的经过身份验证的请求 ，而 Privy SDK 使用它来确定您前端的身份验证状态。" at bounding box center [239, 167] width 234 height 18
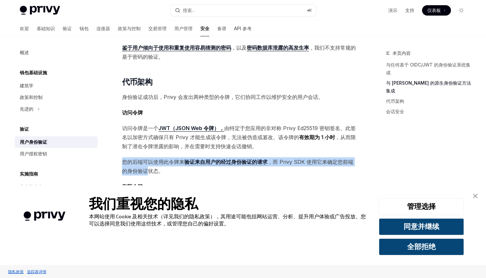
click at [148, 158] on div "Privy 的嵌入式钱包与任何支持基于 JWT 的无状态身份验证的身份验证提供程序完全兼容。 如果您希望在应用中添加嵌入式钱包，您可以： 使用 Privy 作…" at bounding box center [239, 76] width 234 height 555
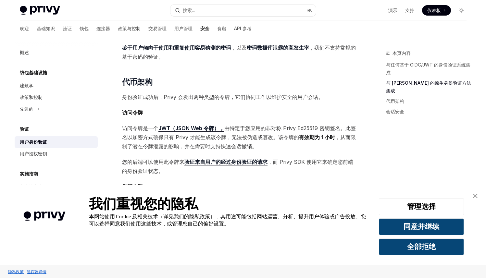
click at [170, 165] on span "您的后端可以使用此令牌来 验证来自用户的经过身份验证的请求 ，而 Privy SDK 使用它来确定您前端的身份验证状态。" at bounding box center [239, 167] width 234 height 18
click at [141, 160] on span "您的后端可以使用此令牌来 验证来自用户的经过身份验证的请求 ，而 Privy SDK 使用它来确定您前端的身份验证状态。" at bounding box center [239, 167] width 234 height 18
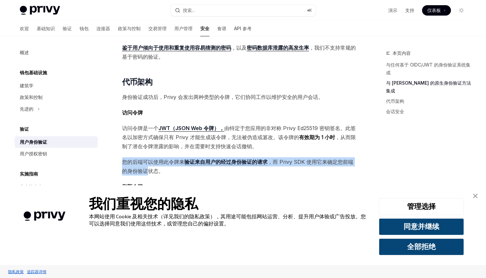
click at [146, 159] on span "您的后端可以使用此令牌来 验证来自用户的经过身份验证的请求 ，而 Privy SDK 使用它来确定您前端的身份验证状态。" at bounding box center [239, 167] width 234 height 18
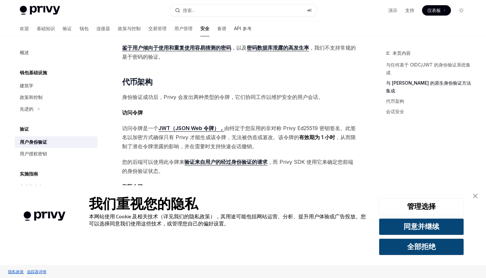
click at [170, 164] on span "您的后端可以使用此令牌来 验证来自用户的经过身份验证的请求 ，而 Privy SDK 使用它来确定您前端的身份验证状态。" at bounding box center [239, 167] width 234 height 18
click at [141, 159] on span "您的后端可以使用此令牌来 验证来自用户的经过身份验证的请求 ，而 Privy SDK 使用它来确定您前端的身份验证状态。" at bounding box center [239, 167] width 234 height 18
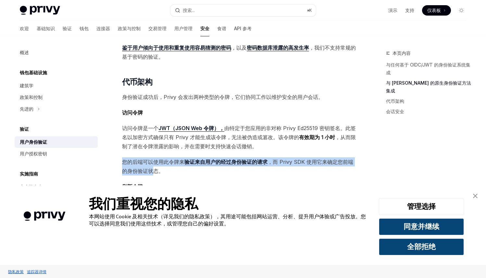
click at [152, 161] on div "验证 用户身份验证 OpenAI 在 ChatGPT 中打开 OpenAI 在 ChatGPT 中打开 Privy 的嵌入式钱包与任何支持基于 JWT 的无状…" at bounding box center [178, 112] width 359 height 692
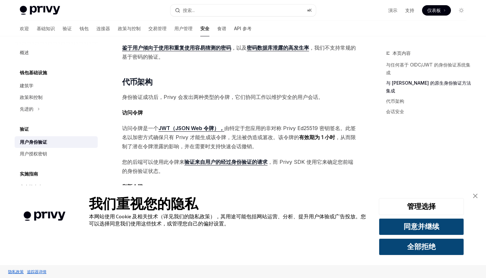
click at [180, 164] on span "您的后端可以使用此令牌来 验证来自用户的经过身份验证的请求 ，而 Privy SDK 使用它来确定您前端的身份验证状态。" at bounding box center [239, 167] width 234 height 18
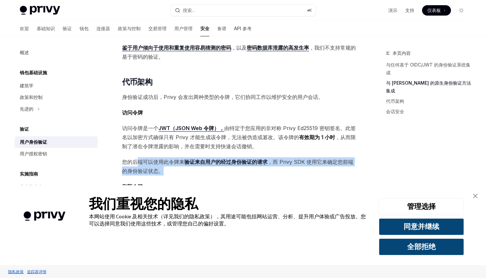
click at [139, 158] on span "您的后端可以使用此令牌来 验证来自用户的经过身份验证的请求 ，而 Privy SDK 使用它来确定您前端的身份验证状态。" at bounding box center [239, 167] width 234 height 18
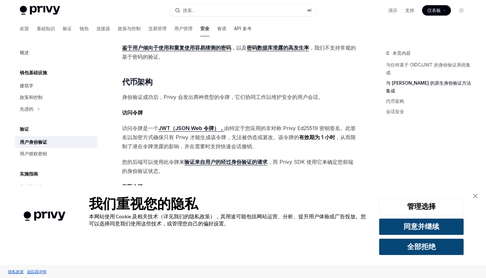
click at [123, 158] on span "您的后端可以使用此令牌来 验证来自用户的经过身份验证的请求 ，而 Privy SDK 使用它来确定您前端的身份验证状态。" at bounding box center [239, 167] width 234 height 18
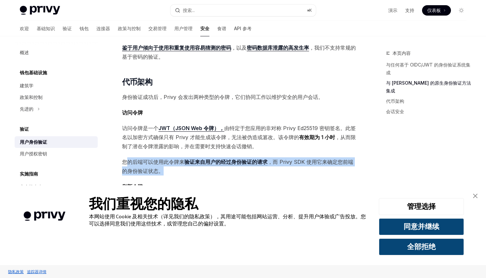
click at [167, 162] on span "您的后端可以使用此令牌来 验证来自用户的经过身份验证的请求 ，而 Privy SDK 使用它来确定您前端的身份验证状态。" at bounding box center [239, 167] width 234 height 18
click at [192, 164] on span "您的后端可以使用此令牌来 验证来自用户的经过身份验证的请求 ，而 Privy SDK 使用它来确定您前端的身份验证状态。" at bounding box center [239, 167] width 234 height 18
click at [139, 158] on span "您的后端可以使用此令牌来 验证来自用户的经过身份验证的请求 ，而 Privy SDK 使用它来确定您前端的身份验证状态。" at bounding box center [239, 167] width 234 height 18
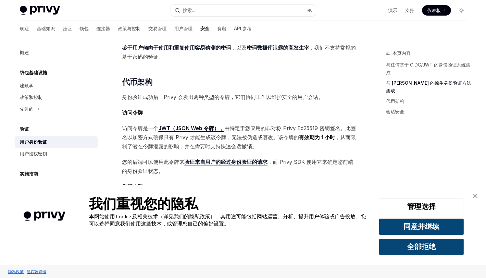
click at [128, 159] on font "您的后端可以使用此令牌来" at bounding box center [153, 162] width 62 height 6
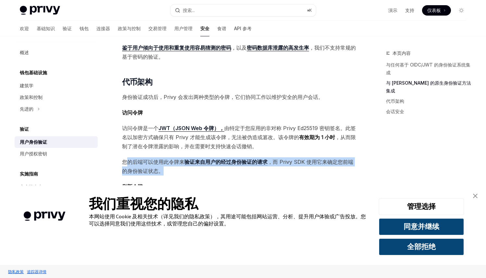
click at [168, 162] on span "您的后端可以使用此令牌来 验证来自用户的经过身份验证的请求 ，而 Privy SDK 使用它来确定您前端的身份验证状态。" at bounding box center [239, 167] width 234 height 18
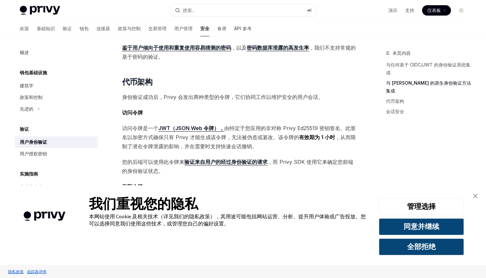
click at [188, 167] on div "Privy 的嵌入式钱包与任何支持基于 JWT 的无状态身份验证的身份验证提供程序完全兼容。 如果您希望在应用中添加嵌入式钱包，您可以： 使用 Privy 作…" at bounding box center [239, 76] width 234 height 555
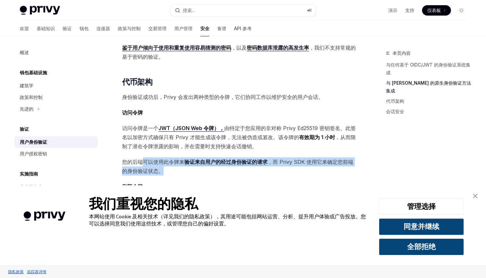
click at [142, 158] on span "您的后端可以使用此令牌来 验证来自用户的经过身份验证的请求 ，而 Privy SDK 使用它来确定您前端的身份验证状态。" at bounding box center [239, 167] width 234 height 18
click at [143, 159] on font "您的后端可以使用此令牌来" at bounding box center [153, 162] width 62 height 6
click at [156, 163] on span "您的后端可以使用此令牌来 验证来自用户的经过身份验证的请求 ，而 Privy SDK 使用它来确定您前端的身份验证状态。" at bounding box center [239, 167] width 234 height 18
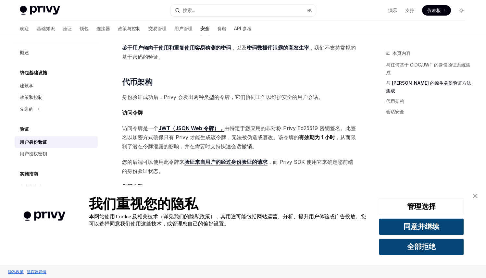
click at [169, 165] on span "您的后端可以使用此令牌来 验证来自用户的经过身份验证的请求 ，而 Privy SDK 使用它来确定您前端的身份验证状态。" at bounding box center [239, 167] width 234 height 18
click at [144, 158] on span "您的后端可以使用此令牌来 验证来自用户的经过身份验证的请求 ，而 Privy SDK 使用它来确定您前端的身份验证状态。" at bounding box center [239, 167] width 234 height 18
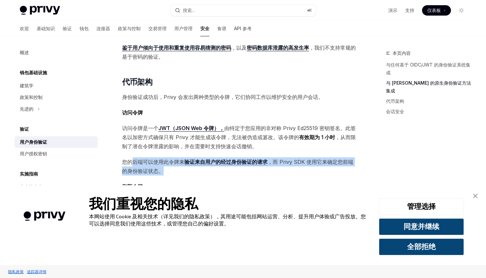
click at [164, 163] on span "您的后端可以使用此令牌来 验证来自用户的经过身份验证的请求 ，而 Privy SDK 使用它来确定您前端的身份验证状态。" at bounding box center [239, 167] width 234 height 18
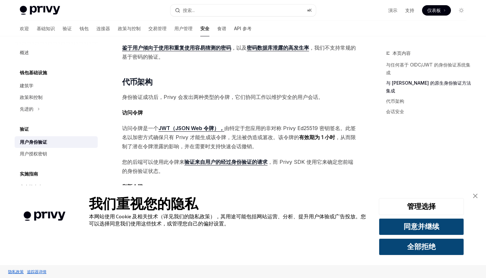
click at [192, 167] on div "Privy 的嵌入式钱包与任何支持基于 JWT 的无状态身份验证的身份验证提供程序完全兼容。 如果您希望在应用中添加嵌入式钱包，您可以： 使用 Privy 作…" at bounding box center [239, 76] width 234 height 555
click at [164, 163] on span "您的后端可以使用此令牌来 验证来自用户的经过身份验证的请求 ，而 Privy SDK 使用它来确定您前端的身份验证状态。" at bounding box center [239, 167] width 234 height 18
click at [158, 160] on span "您的后端可以使用此令牌来 验证来自用户的经过身份验证的请求 ，而 Privy SDK 使用它来确定您前端的身份验证状态。" at bounding box center [239, 167] width 234 height 18
click at [139, 161] on font "，而 Privy SDK 使用它来确定您前端的身份验证状态。" at bounding box center [237, 167] width 231 height 16
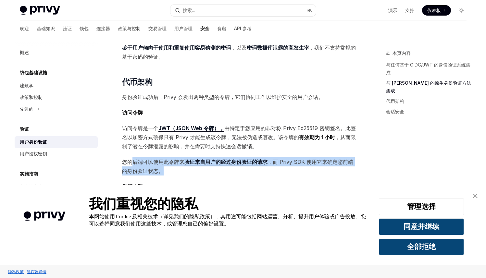
click at [168, 162] on span "您的后端可以使用此令牌来 验证来自用户的经过身份验证的请求 ，而 Privy SDK 使用它来确定您前端的身份验证状态。" at bounding box center [239, 167] width 234 height 18
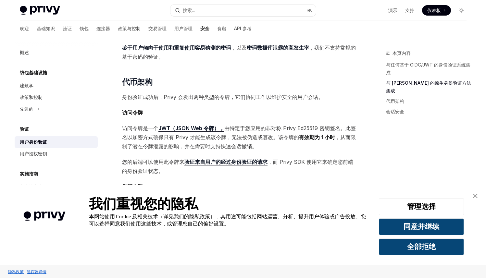
click at [191, 168] on div "Privy 的嵌入式钱包与任何支持基于 JWT 的无状态身份验证的身份验证提供程序完全兼容。 如果您希望在应用中添加嵌入式钱包，您可以： 使用 Privy 作…" at bounding box center [239, 76] width 234 height 555
click at [147, 160] on span "您的后端可以使用此令牌来 验证来自用户的经过身份验证的请求 ，而 Privy SDK 使用它来确定您前端的身份验证状态。" at bounding box center [239, 167] width 234 height 18
click at [133, 159] on font "您的后端可以使用此令牌来" at bounding box center [153, 162] width 62 height 6
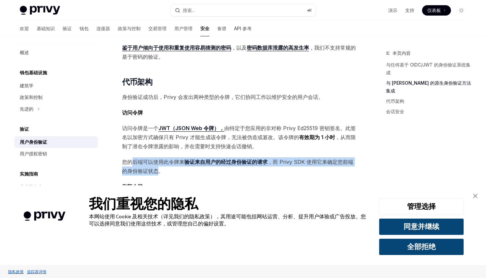
click at [156, 161] on span "您的后端可以使用此令牌来 验证来自用户的经过身份验证的请求 ，而 Privy SDK 使用它来确定您前端的身份验证状态。" at bounding box center [239, 167] width 234 height 18
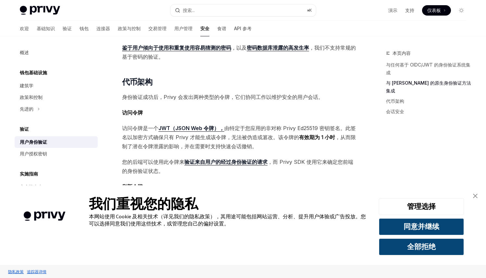
click at [190, 164] on span "您的后端可以使用此令牌来 验证来自用户的经过身份验证的请求 ，而 Privy SDK 使用它来确定您前端的身份验证状态。" at bounding box center [239, 167] width 234 height 18
click at [146, 159] on div "Privy 的嵌入式钱包与任何支持基于 JWT 的无状态身份验证的身份验证提供程序完全兼容。 如果您希望在应用中添加嵌入式钱包，您可以： 使用 Privy 作…" at bounding box center [239, 76] width 234 height 555
click at [128, 159] on font "您的后端可以使用此令牌来" at bounding box center [153, 162] width 62 height 6
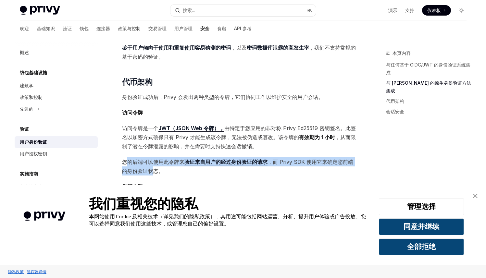
click at [153, 163] on span "您的后端可以使用此令牌来 验证来自用户的经过身份验证的请求 ，而 Privy SDK 使用它来确定您前端的身份验证状态。" at bounding box center [239, 167] width 234 height 18
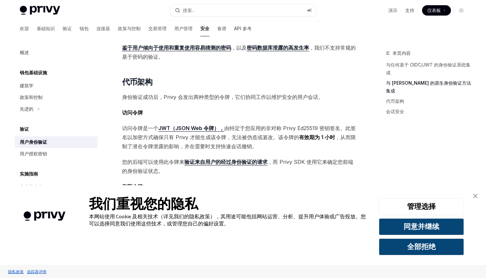
click at [179, 171] on div "Privy 的嵌入式钱包与任何支持基于 JWT 的无状态身份验证的身份验证提供程序完全兼容。 如果您希望在应用中添加嵌入式钱包，您可以： 使用 Privy 作…" at bounding box center [239, 76] width 234 height 555
click at [145, 159] on span "您的后端可以使用此令牌来 验证来自用户的经过身份验证的请求 ，而 Privy SDK 使用它来确定您前端的身份验证状态。" at bounding box center [239, 167] width 234 height 18
click at [156, 160] on span "您的后端可以使用此令牌来 验证来自用户的经过身份验证的请求 ，而 Privy SDK 使用它来确定您前端的身份验证状态。" at bounding box center [239, 167] width 234 height 18
click at [179, 165] on span "您的后端可以使用此令牌来 验证来自用户的经过身份验证的请求 ，而 Privy SDK 使用它来确定您前端的身份验证状态。" at bounding box center [239, 167] width 234 height 18
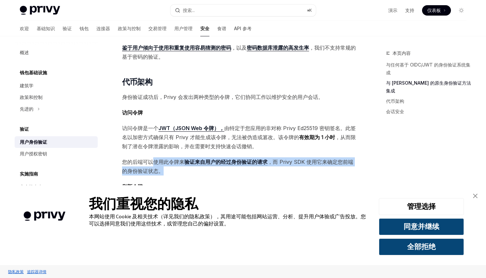
click at [153, 158] on span "您的后端可以使用此令牌来 验证来自用户的经过身份验证的请求 ，而 Privy SDK 使用它来确定您前端的身份验证状态。" at bounding box center [239, 167] width 234 height 18
click at [168, 161] on span "您的后端可以使用此令牌来 验证来自用户的经过身份验证的请求 ，而 Privy SDK 使用它来确定您前端的身份验证状态。" at bounding box center [239, 167] width 234 height 18
click at [182, 166] on span "您的后端可以使用此令牌来 验证来自用户的经过身份验证的请求 ，而 Privy SDK 使用它来确定您前端的身份验证状态。" at bounding box center [239, 167] width 234 height 18
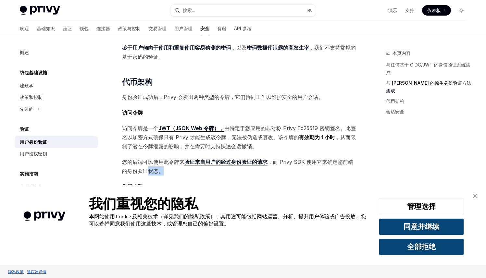
click at [147, 158] on span "您的后端可以使用此令牌来 验证来自用户的经过身份验证的请求 ，而 Privy SDK 使用它来确定您前端的身份验证状态。" at bounding box center [239, 167] width 234 height 18
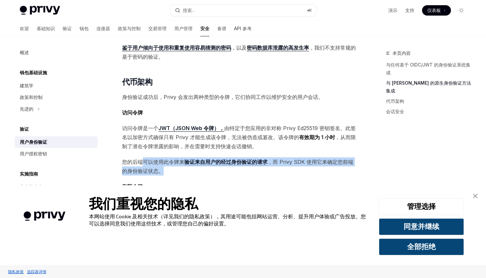
click at [170, 163] on span "您的后端可以使用此令牌来 验证来自用户的经过身份验证的请求 ，而 Privy SDK 使用它来确定您前端的身份验证状态。" at bounding box center [239, 167] width 234 height 18
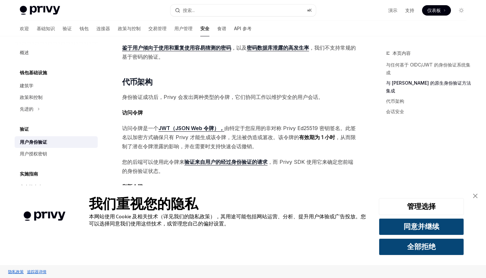
click at [176, 166] on div "Privy 的嵌入式钱包与任何支持基于 JWT 的无状态身份验证的身份验证提供程序完全兼容。 如果您希望在应用中添加嵌入式钱包，您可以： 使用 Privy 作…" at bounding box center [239, 76] width 234 height 555
click at [152, 158] on span "您的后端可以使用此令牌来 验证来自用户的经过身份验证的请求 ，而 Privy SDK 使用它来确定您前端的身份验证状态。" at bounding box center [239, 167] width 234 height 18
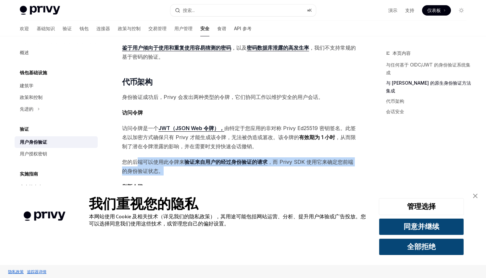
click at [167, 165] on span "您的后端可以使用此令牌来 验证来自用户的经过身份验证的请求 ，而 Privy SDK 使用它来确定您前端的身份验证状态。" at bounding box center [239, 167] width 234 height 18
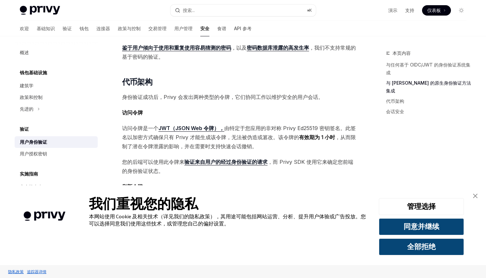
click at [174, 167] on div "Privy 的嵌入式钱包与任何支持基于 JWT 的无状态身份验证的身份验证提供程序完全兼容。 如果您希望在应用中添加嵌入式钱包，您可以： 使用 Privy 作…" at bounding box center [239, 76] width 234 height 555
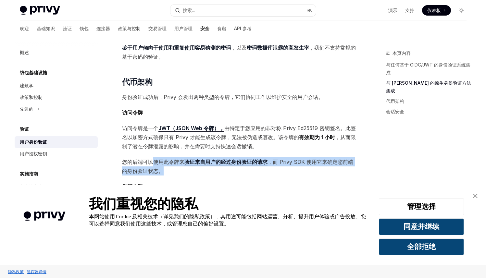
click at [151, 158] on span "您的后端可以使用此令牌来 验证来自用户的经过身份验证的请求 ，而 Privy SDK 使用它来确定您前端的身份验证状态。" at bounding box center [239, 167] width 234 height 18
click at [165, 166] on span "您的后端可以使用此令牌来 验证来自用户的经过身份验证的请求 ，而 Privy SDK 使用它来确定您前端的身份验证状态。" at bounding box center [239, 167] width 234 height 18
click at [168, 166] on span "您的后端可以使用此令牌来 验证来自用户的经过身份验证的请求 ，而 Privy SDK 使用它来确定您前端的身份验证状态。" at bounding box center [239, 167] width 234 height 18
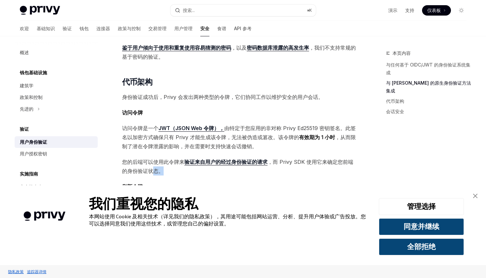
click at [151, 159] on span "您的后端可以使用此令牌来 验证来自用户的经过身份验证的请求 ，而 Privy SDK 使用它来确定您前端的身份验证状态。" at bounding box center [239, 167] width 234 height 18
click at [162, 159] on span "您的后端可以使用此令牌来 验证来自用户的经过身份验证的请求 ，而 Privy SDK 使用它来确定您前端的身份验证状态。" at bounding box center [239, 167] width 234 height 18
click at [154, 160] on span "您的后端可以使用此令牌来 验证来自用户的经过身份验证的请求 ，而 Privy SDK 使用它来确定您前端的身份验证状态。" at bounding box center [239, 167] width 234 height 18
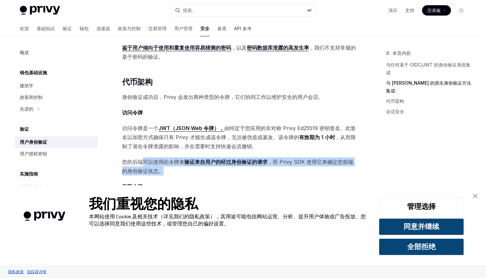
click at [166, 162] on span "您的后端可以使用此令牌来 验证来自用户的经过身份验证的请求 ，而 Privy SDK 使用它来确定您前端的身份验证状态。" at bounding box center [239, 167] width 234 height 18
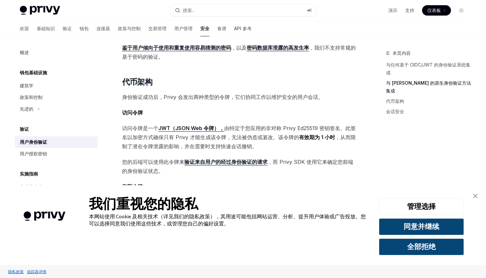
click at [186, 169] on div "Privy 的嵌入式钱包与任何支持基于 JWT 的无状态身份验证的身份验证提供程序完全兼容。 如果您希望在应用中添加嵌入式钱包，您可以： 使用 Privy 作…" at bounding box center [239, 76] width 234 height 555
click at [142, 162] on span "您的后端可以使用此令牌来 验证来自用户的经过身份验证的请求 ，而 Privy SDK 使用它来确定您前端的身份验证状态。" at bounding box center [239, 167] width 234 height 18
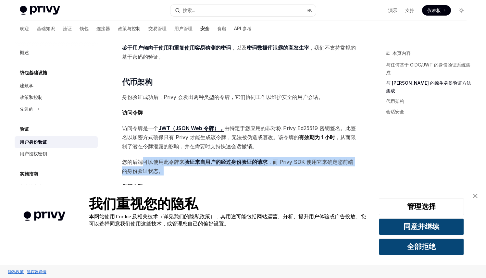
click at [169, 164] on span "您的后端可以使用此令牌来 验证来自用户的经过身份验证的请求 ，而 Privy SDK 使用它来确定您前端的身份验证状态。" at bounding box center [239, 167] width 234 height 18
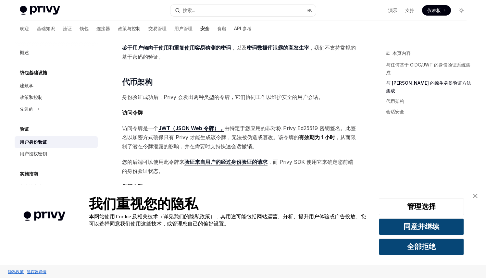
click at [184, 172] on div "Privy 的嵌入式钱包与任何支持基于 JWT 的无状态身份验证的身份验证提供程序完全兼容。 如果您希望在应用中添加嵌入式钱包，您可以： 使用 Privy 作…" at bounding box center [239, 76] width 234 height 555
click at [154, 161] on span "您的后端可以使用此令牌来 验证来自用户的经过身份验证的请求 ，而 Privy SDK 使用它来确定您前端的身份验证状态。" at bounding box center [239, 167] width 234 height 18
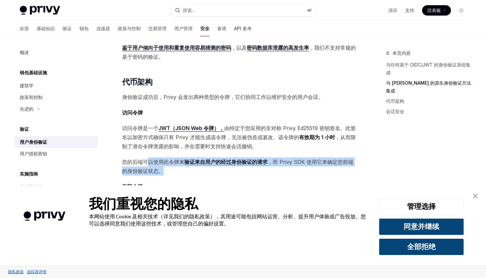
click at [162, 158] on span "您的后端可以使用此令牌来 验证来自用户的经过身份验证的请求 ，而 Privy SDK 使用它来确定您前端的身份验证状态。" at bounding box center [239, 167] width 234 height 18
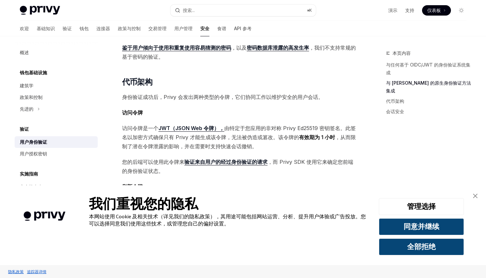
click at [183, 168] on div "Privy 的嵌入式钱包与任何支持基于 JWT 的无状态身份验证的身份验证提供程序完全兼容。 如果您希望在应用中添加嵌入式钱包，您可以： 使用 Privy 作…" at bounding box center [239, 76] width 234 height 555
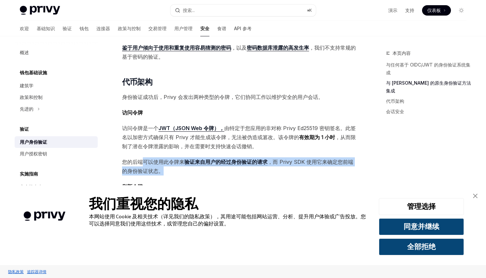
click at [168, 162] on span "您的后端可以使用此令牌来 验证来自用户的经过身份验证的请求 ，而 Privy SDK 使用它来确定您前端的身份验证状态。" at bounding box center [239, 167] width 234 height 18
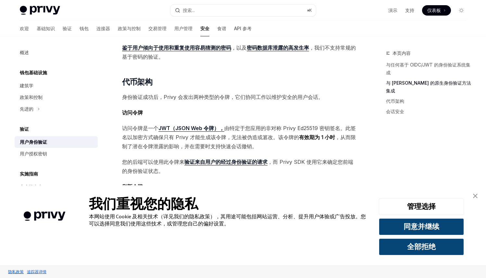
click at [197, 168] on div "Privy 的嵌入式钱包与任何支持基于 JWT 的无状态身份验证的身份验证提供程序完全兼容。 如果您希望在应用中添加嵌入式钱包，您可以： 使用 Privy 作…" at bounding box center [239, 76] width 234 height 555
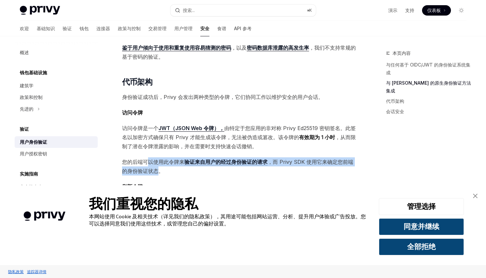
click at [160, 159] on span "您的后端可以使用此令牌来 验证来自用户的经过身份验证的请求 ，而 Privy SDK 使用它来确定您前端的身份验证状态。" at bounding box center [239, 167] width 234 height 18
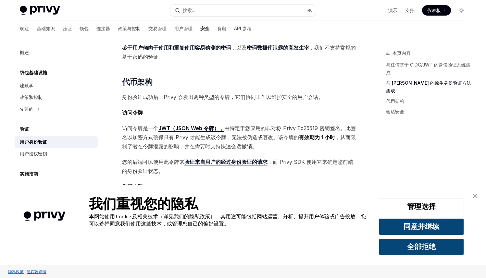
click at [188, 167] on div "Privy 的嵌入式钱包与任何支持基于 JWT 的无状态身份验证的身份验证提供程序完全兼容。 如果您希望在应用中添加嵌入式钱包，您可以： 使用 Privy 作…" at bounding box center [239, 76] width 234 height 555
click at [319, 158] on span "您的后端可以使用此令牌来 验证来自用户的经过身份验证的请求 ，而 Privy SDK 使用它来确定您前端的身份验证状态。" at bounding box center [239, 167] width 234 height 18
click at [326, 172] on div "Privy 的嵌入式钱包与任何支持基于 JWT 的无状态身份验证的身份验证提供程序完全兼容。 如果您希望在应用中添加嵌入式钱包，您可以： 使用 Privy 作…" at bounding box center [239, 76] width 234 height 555
click at [325, 163] on span "您的后端可以使用此令牌来 验证来自用户的经过身份验证的请求 ，而 Privy SDK 使用它来确定您前端的身份验证状态。" at bounding box center [239, 167] width 234 height 18
click at [329, 182] on span "刷新令牌" at bounding box center [239, 186] width 234 height 9
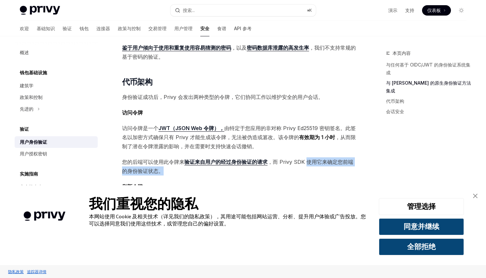
click at [334, 165] on span "您的后端可以使用此令牌来 验证来自用户的经过身份验证的请求 ，而 Privy SDK 使用它来确定您前端的身份验证状态。" at bounding box center [239, 167] width 234 height 18
click at [334, 182] on span "刷新令牌" at bounding box center [239, 186] width 234 height 9
click at [146, 158] on span "您的后端可以使用此令牌来 验证来自用户的经过身份验证的请求 ，而 Privy SDK 使用它来确定您前端的身份验证状态。" at bounding box center [239, 167] width 234 height 18
click at [138, 159] on font "您的后端可以使用此令牌来" at bounding box center [153, 162] width 62 height 6
click at [177, 164] on span "您的后端可以使用此令牌来 验证来自用户的经过身份验证的请求 ，而 Privy SDK 使用它来确定您前端的身份验证状态。" at bounding box center [239, 167] width 234 height 18
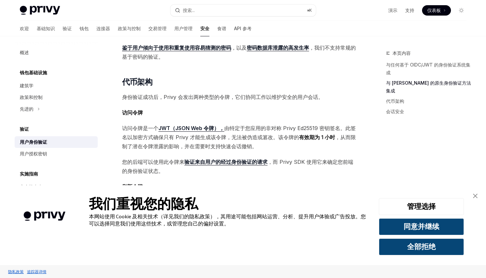
click at [213, 169] on div "Privy 的嵌入式钱包与任何支持基于 JWT 的无状态身份验证的身份验证提供程序完全兼容。 如果您希望在应用中添加嵌入式钱包，您可以： 使用 Privy 作…" at bounding box center [239, 76] width 234 height 555
